Goal: Information Seeking & Learning: Find specific fact

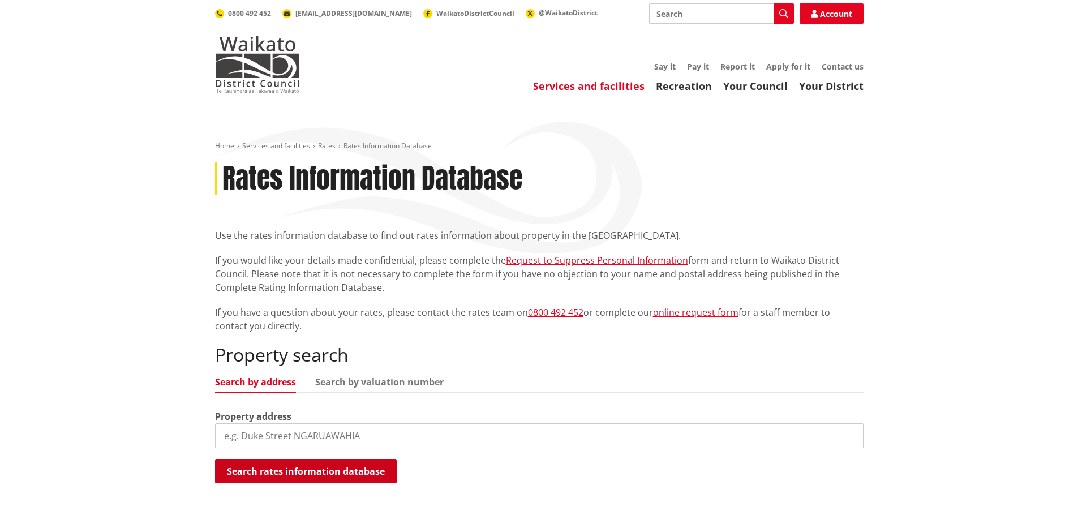
scroll to position [113, 0]
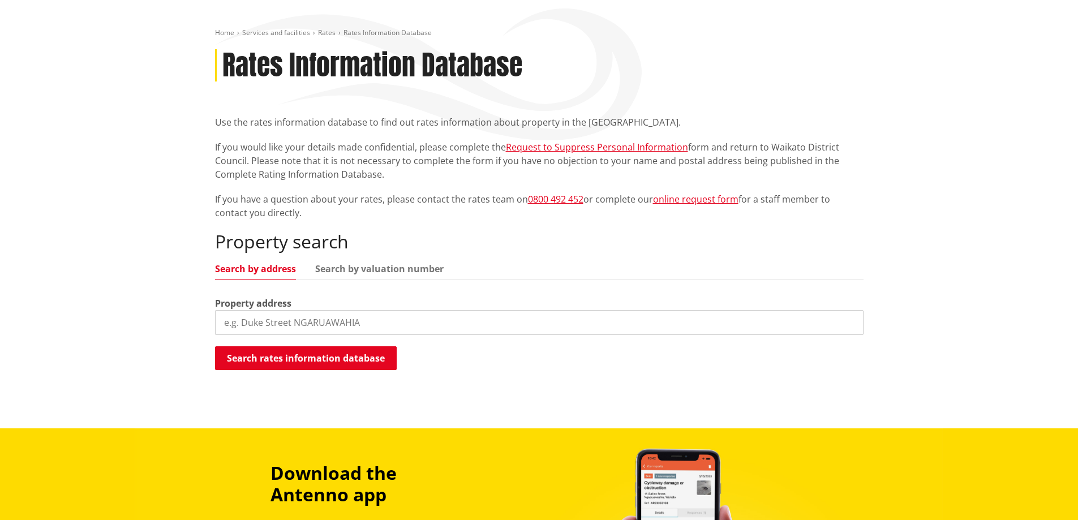
click at [256, 322] on input "search" at bounding box center [539, 322] width 649 height 25
type input "331 pokeno road"
click at [307, 362] on button "Search rates information database" at bounding box center [306, 358] width 182 height 24
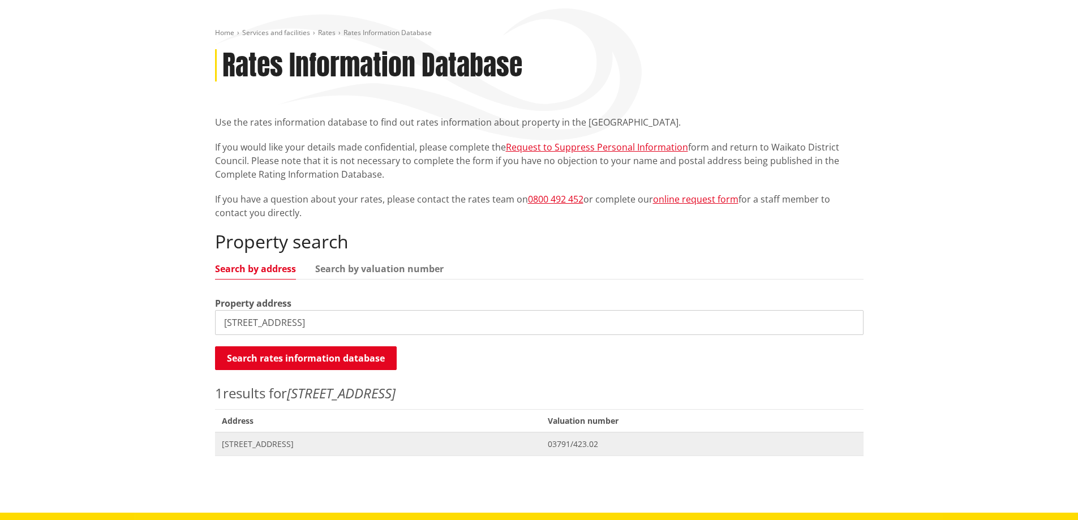
click at [262, 444] on span "[STREET_ADDRESS]" at bounding box center [378, 444] width 313 height 11
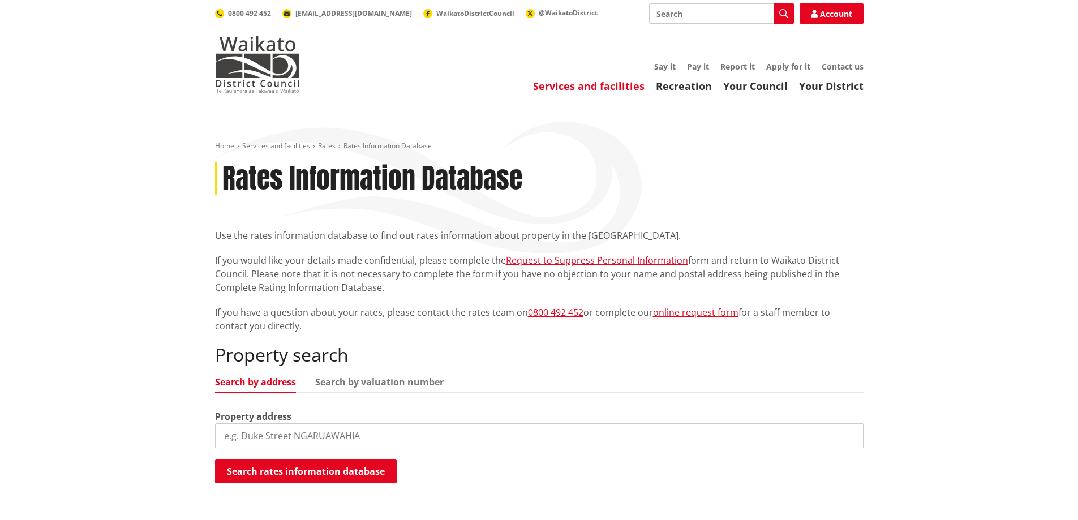
scroll to position [113, 0]
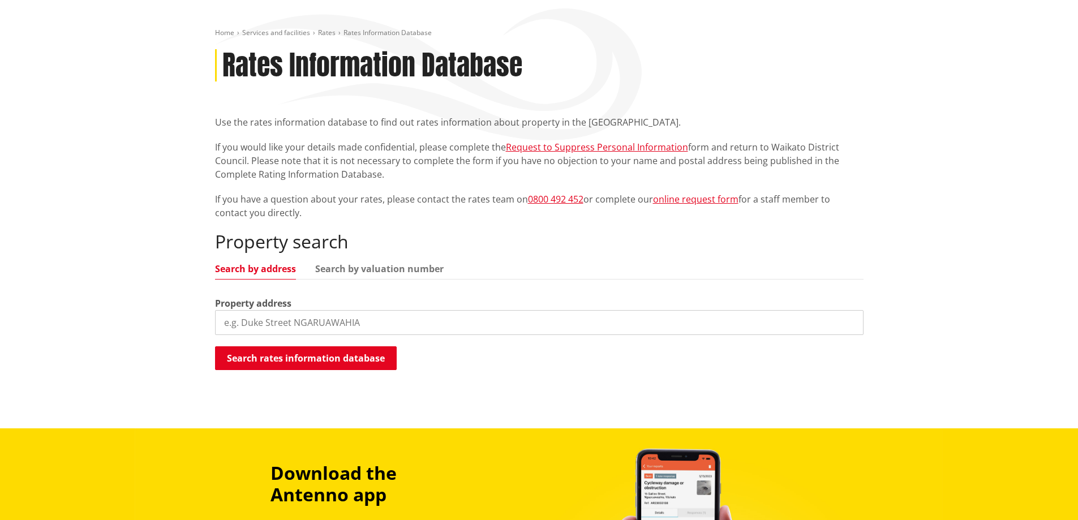
click at [258, 321] on input "search" at bounding box center [539, 322] width 649 height 25
type input "160 wayside"
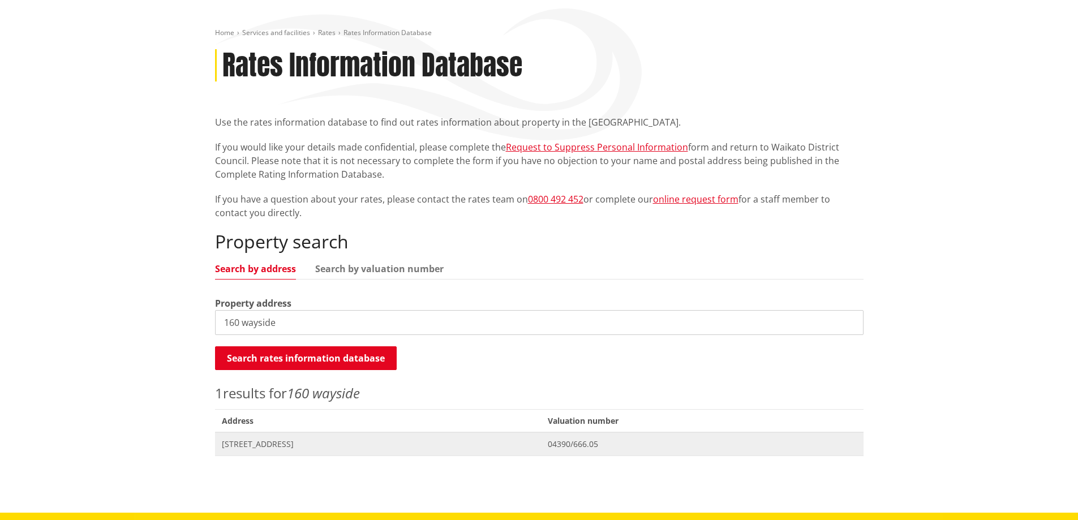
click at [303, 445] on span "[STREET_ADDRESS]" at bounding box center [378, 444] width 313 height 11
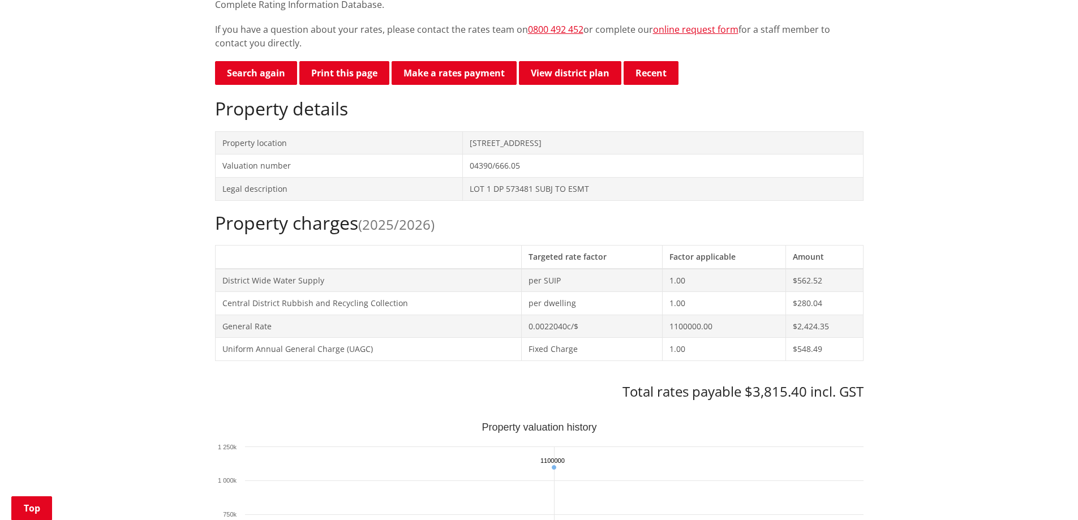
scroll to position [453, 0]
